Goal: Register for event/course

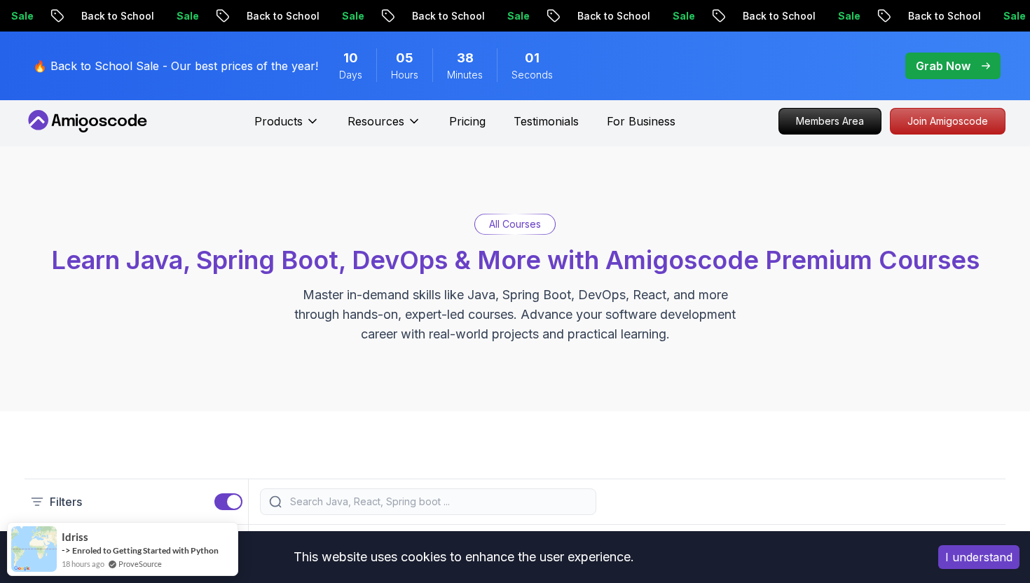
scroll to position [6, 0]
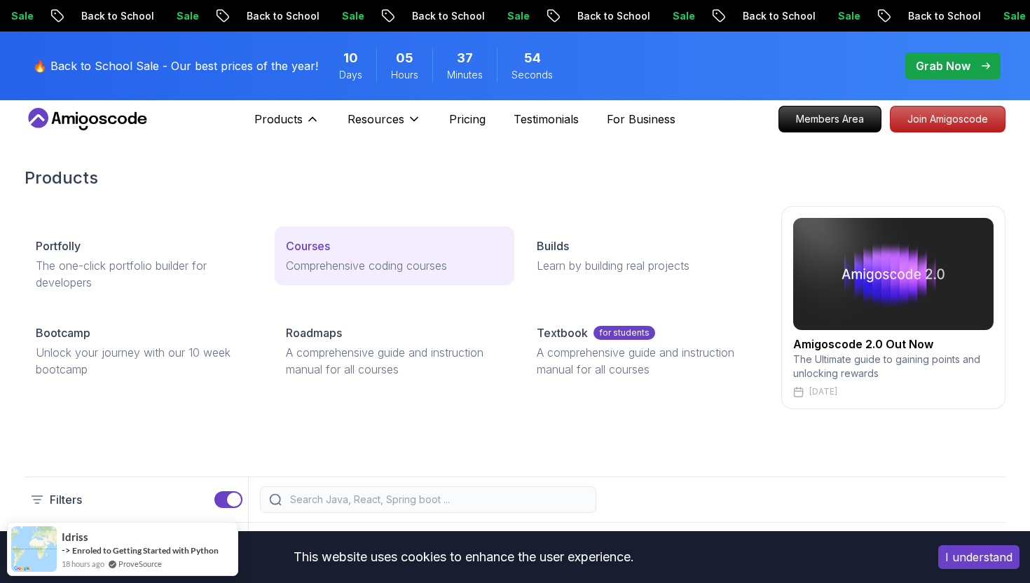
click at [312, 242] on p "Courses" at bounding box center [308, 245] width 44 height 17
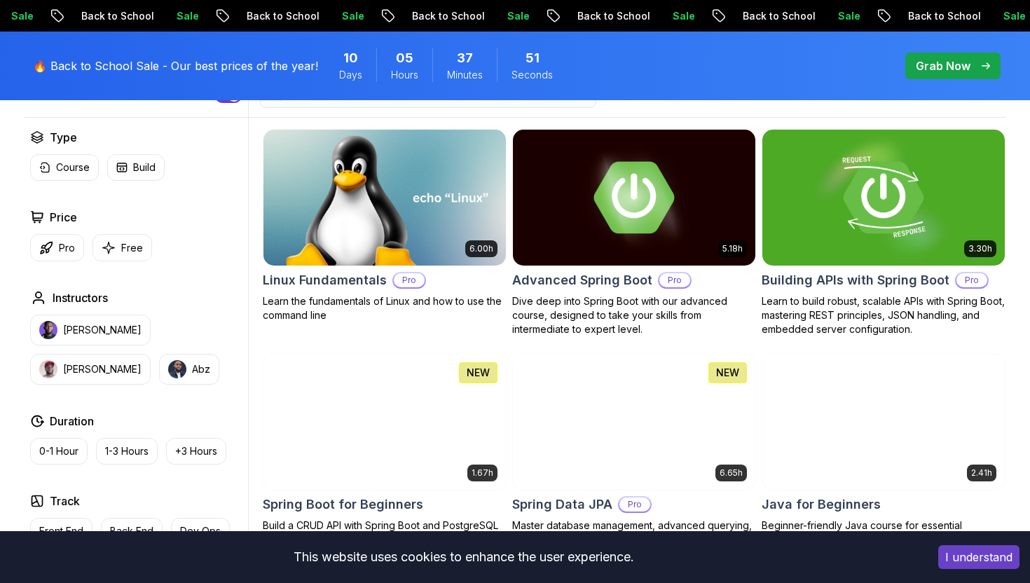
scroll to position [412, 0]
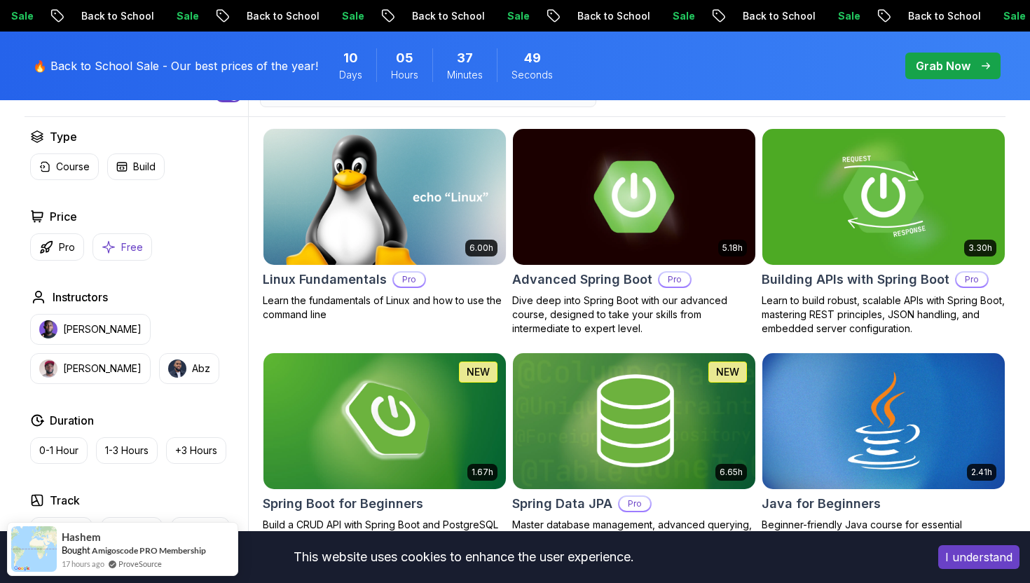
click at [118, 242] on button "Free" at bounding box center [122, 246] width 60 height 27
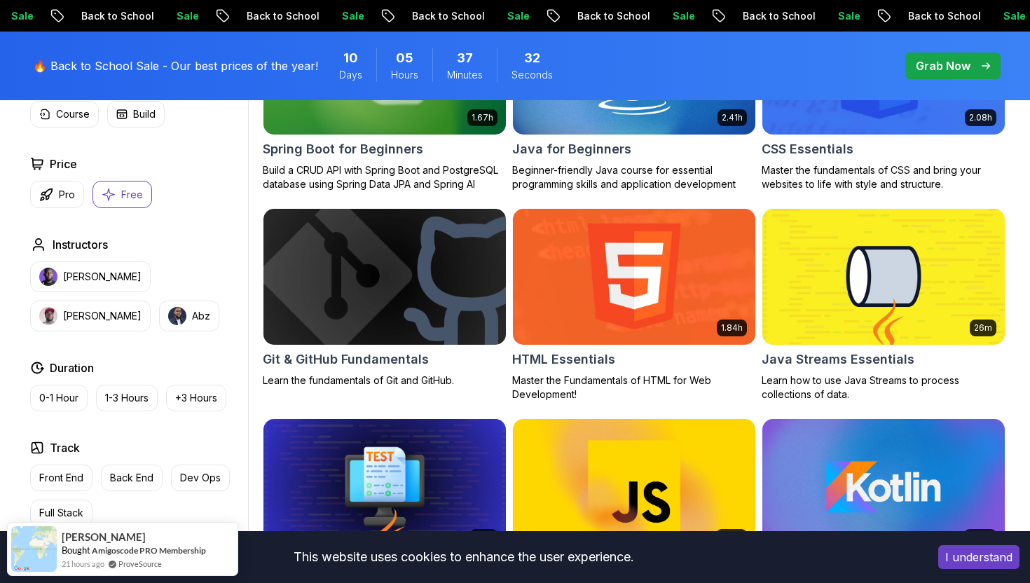
scroll to position [541, 0]
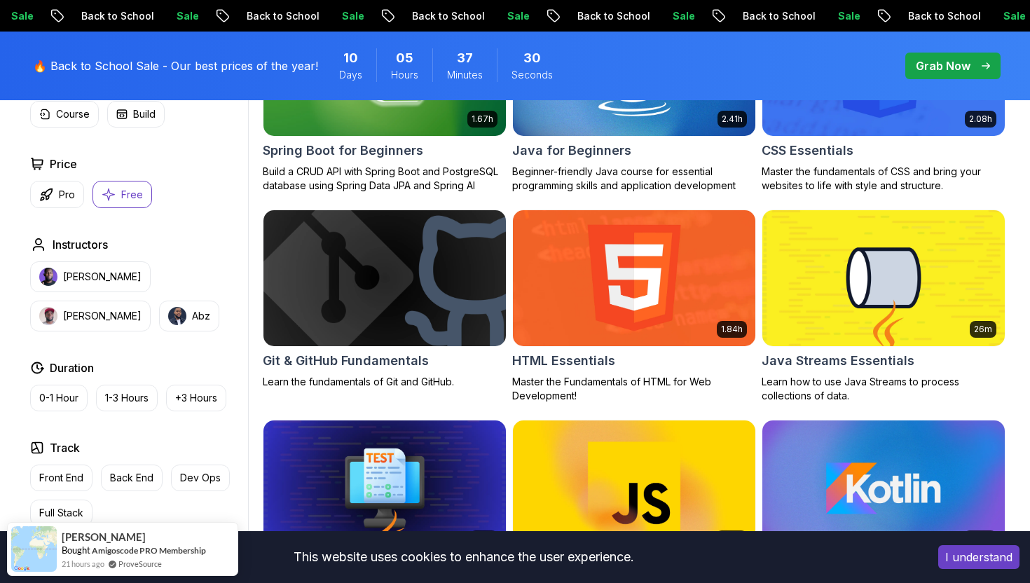
click at [424, 298] on img at bounding box center [384, 278] width 254 height 142
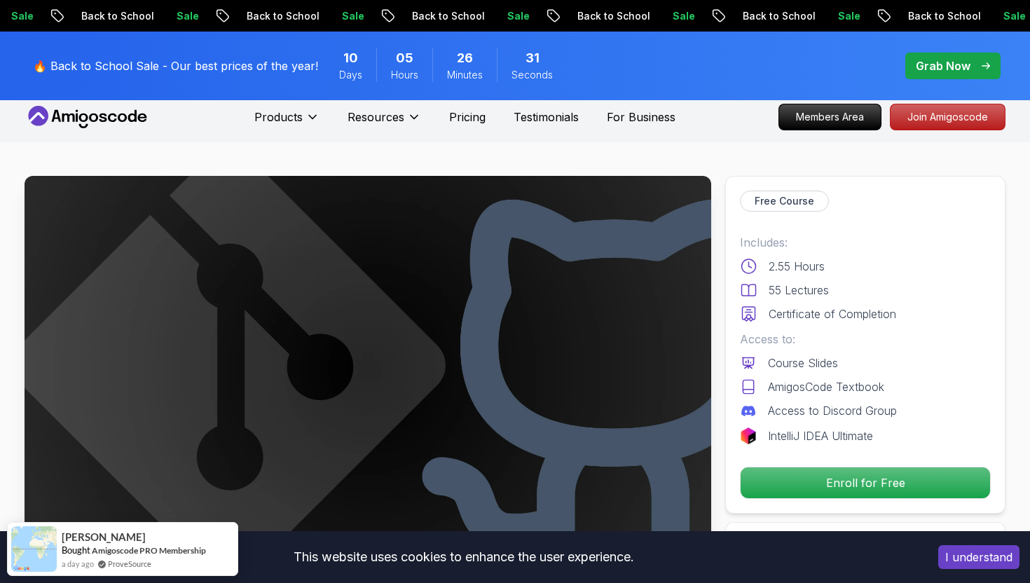
scroll to position [6, 0]
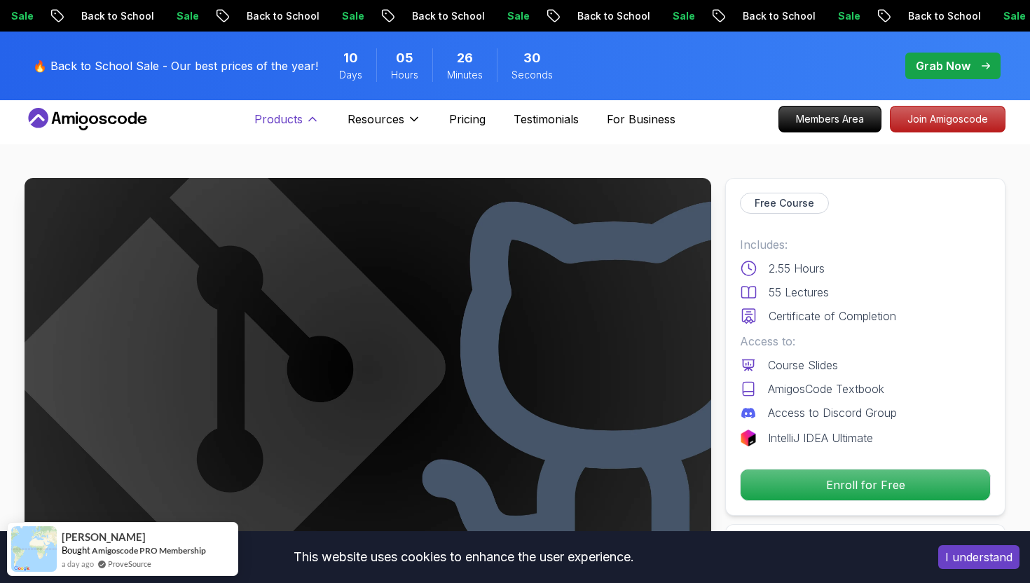
click at [307, 117] on icon at bounding box center [312, 119] width 14 height 14
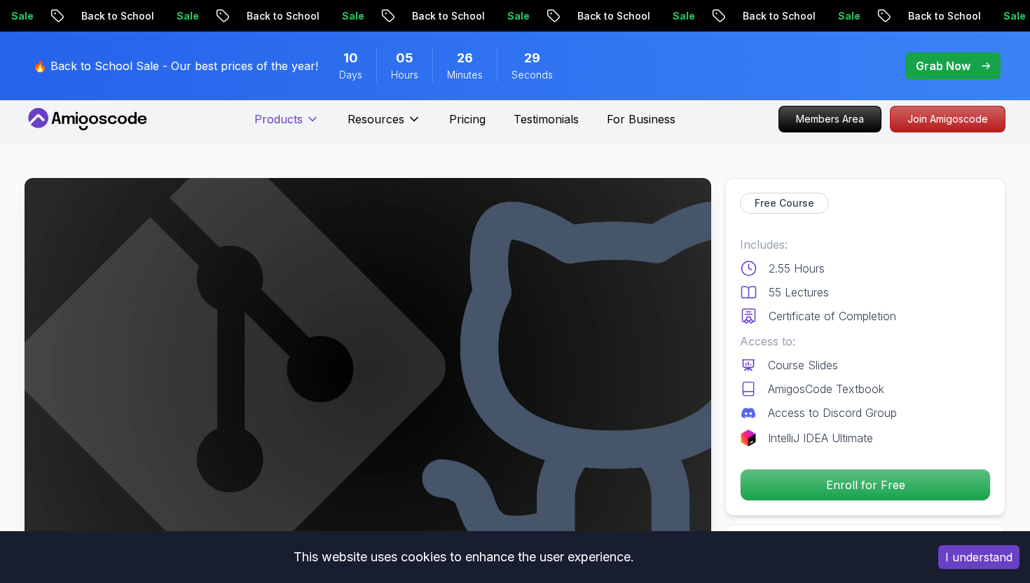
click at [307, 117] on icon at bounding box center [312, 119] width 14 height 14
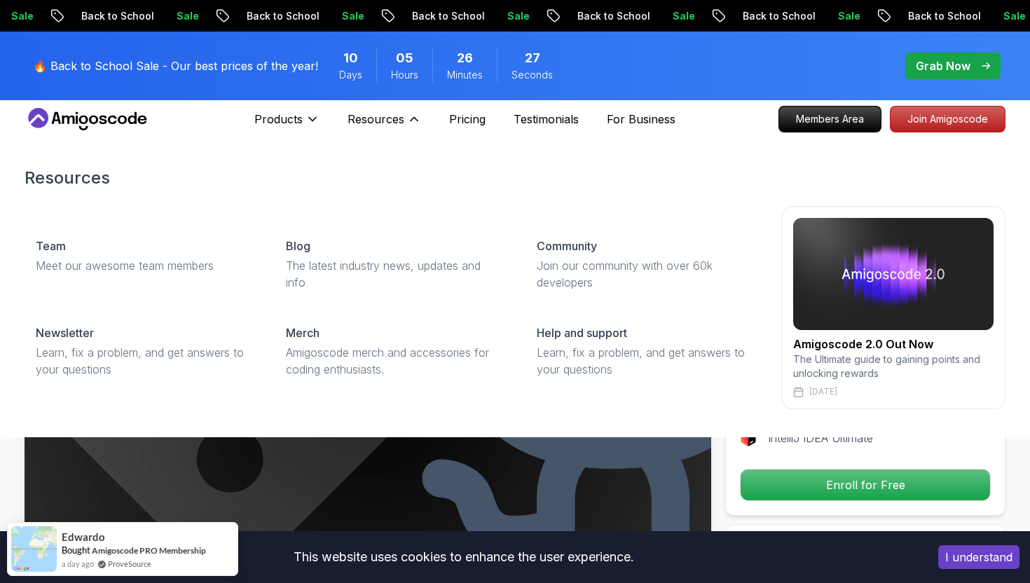
click at [410, 106] on div "Resources Resources Team Meet our awesome team members Blog The latest industry…" at bounding box center [384, 119] width 74 height 28
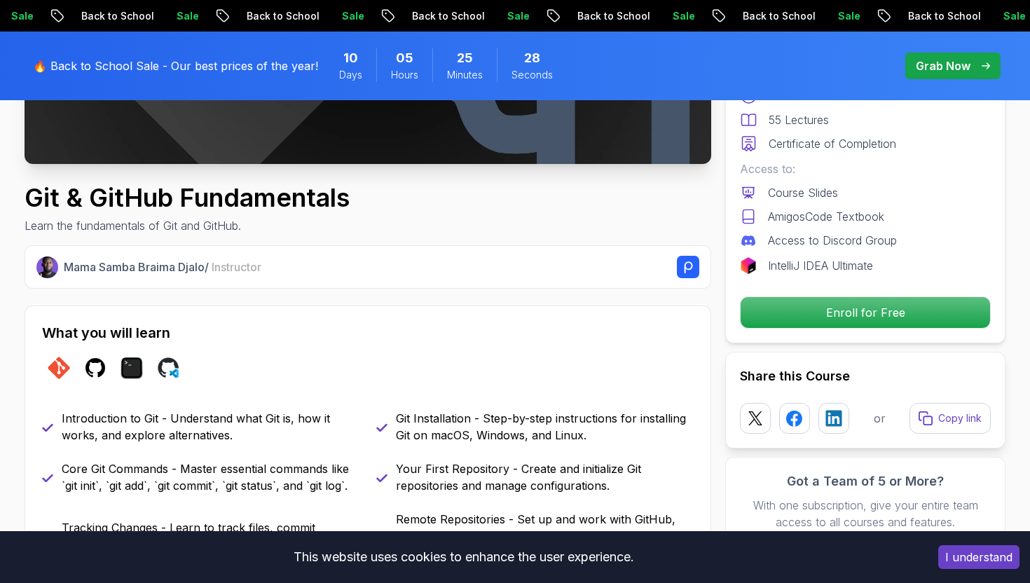
scroll to position [0, 0]
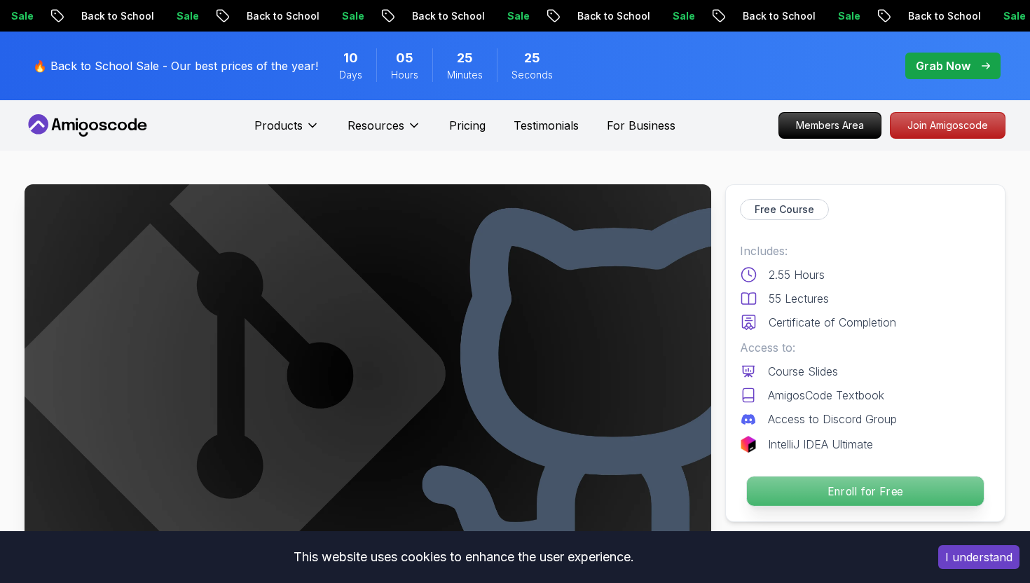
click at [822, 492] on p "Enroll for Free" at bounding box center [865, 490] width 237 height 29
